Goal: Transaction & Acquisition: Book appointment/travel/reservation

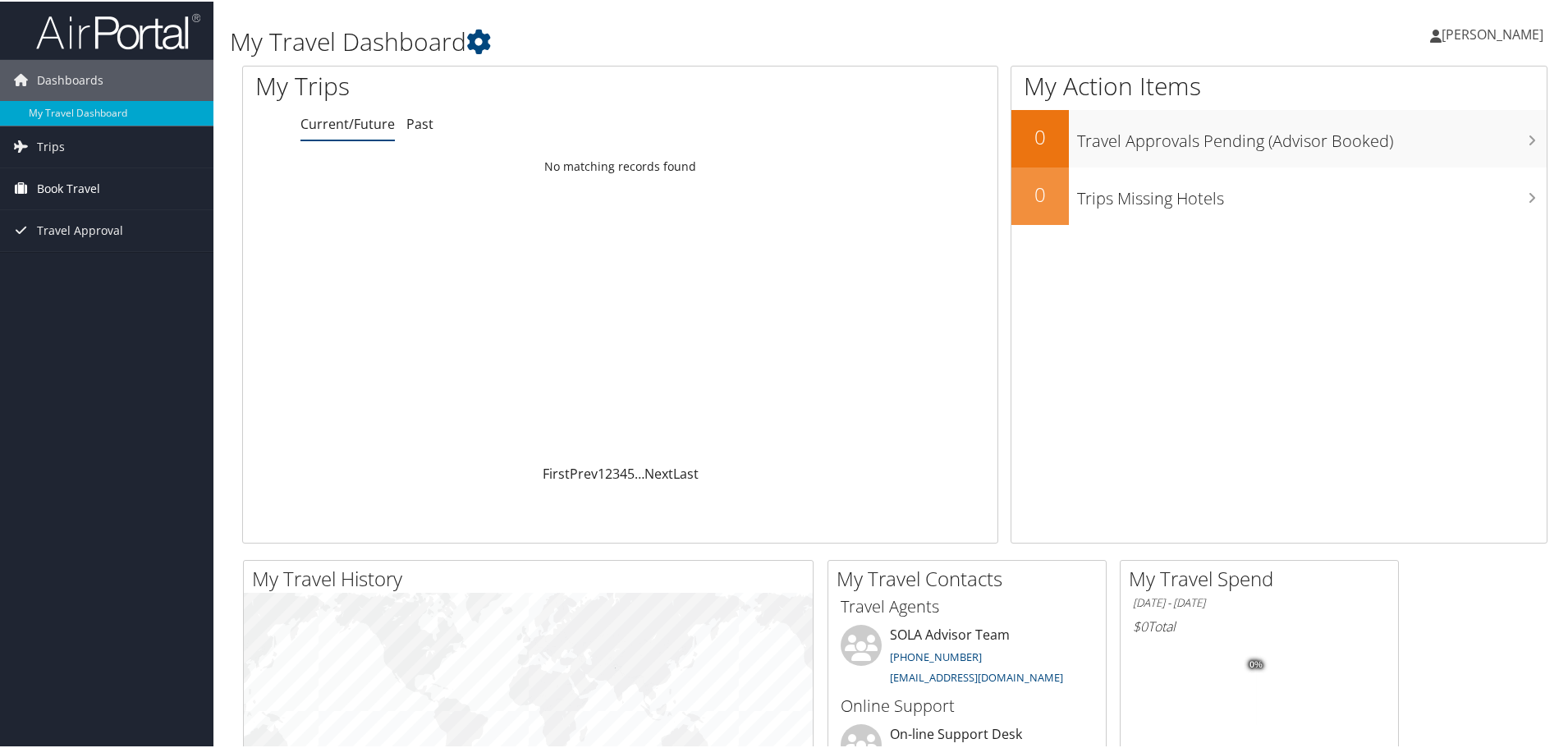
click at [80, 179] on span "Book Travel" at bounding box center [67, 187] width 63 height 41
click at [80, 242] on link "Book/Manage Online Trips" at bounding box center [107, 244] width 213 height 25
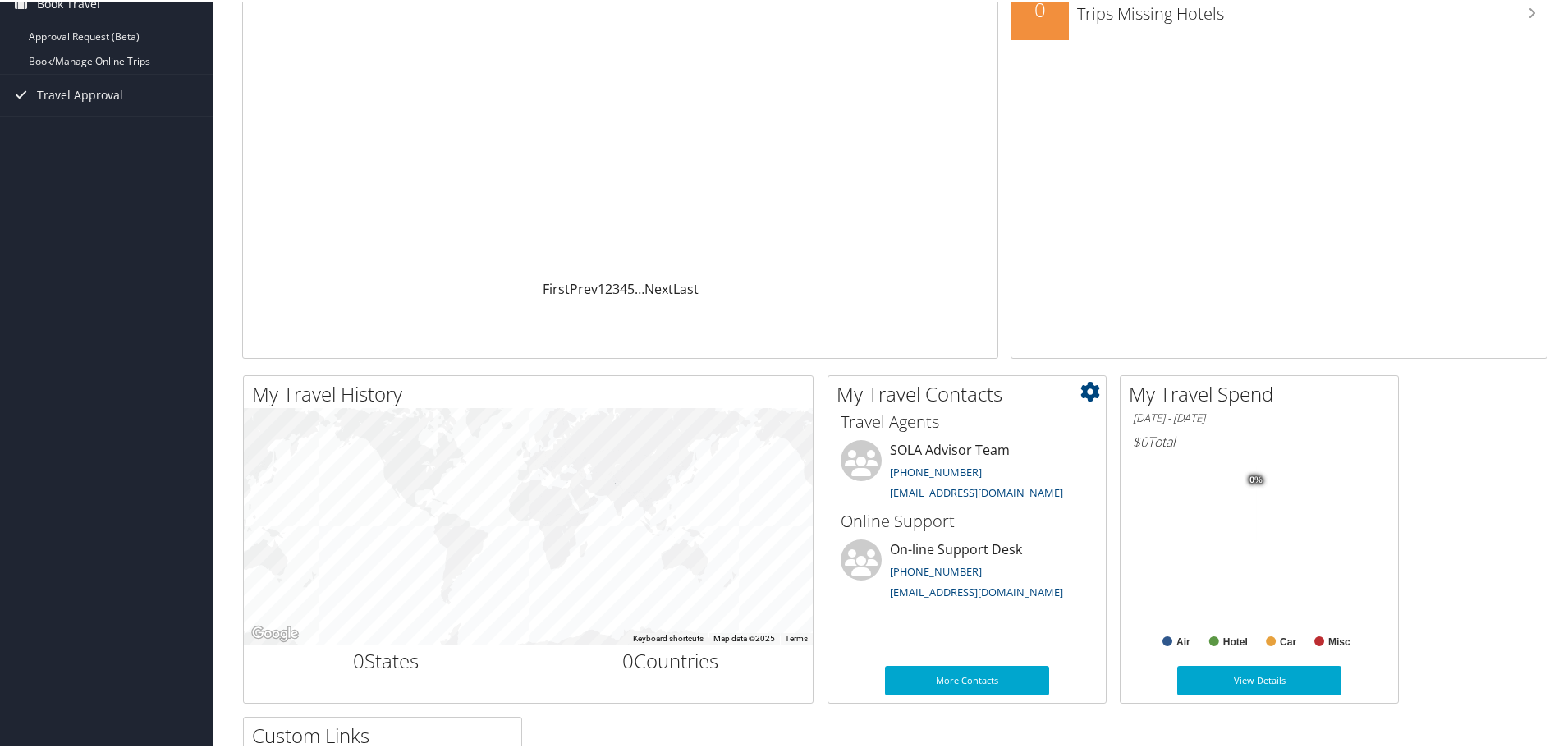
scroll to position [274, 0]
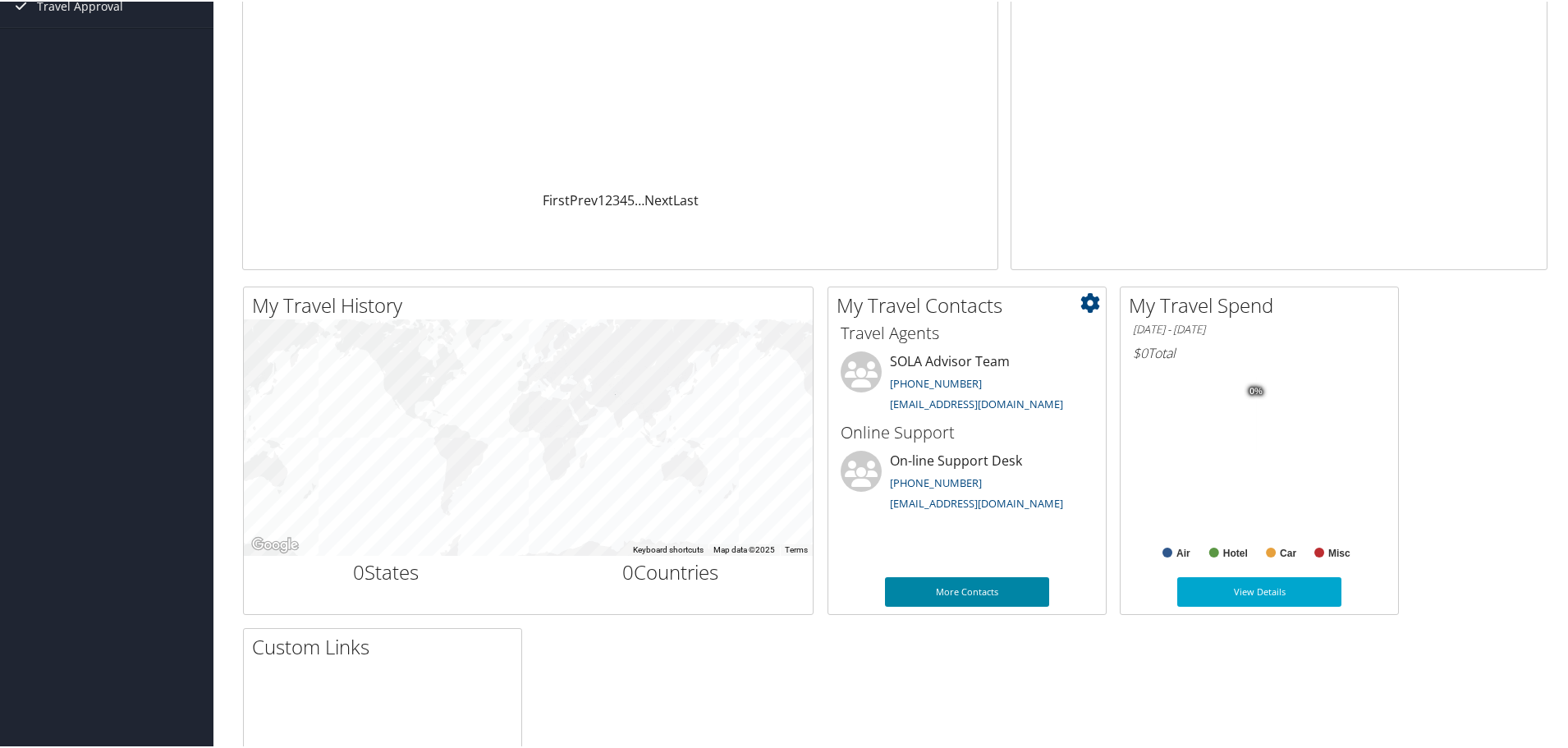
click at [980, 601] on link "More Contacts" at bounding box center [967, 590] width 164 height 29
